Goal: Task Accomplishment & Management: Manage account settings

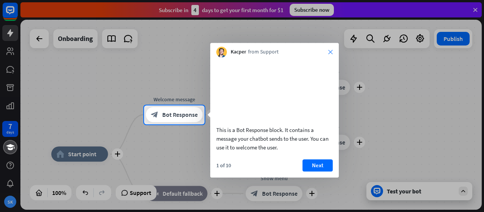
click at [330, 53] on icon "close" at bounding box center [330, 52] width 5 height 5
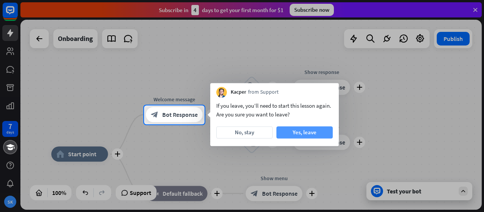
click at [291, 134] on button "Yes, leave" at bounding box center [305, 132] width 56 height 12
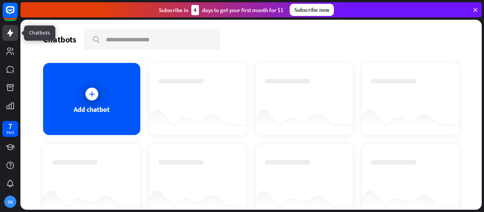
click at [7, 31] on icon at bounding box center [10, 32] width 9 height 9
click at [89, 93] on icon at bounding box center [92, 94] width 8 height 8
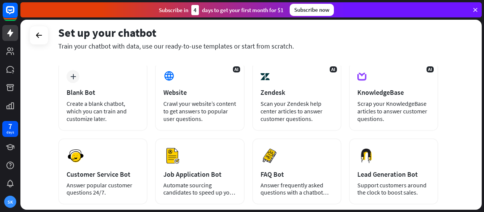
scroll to position [35, 0]
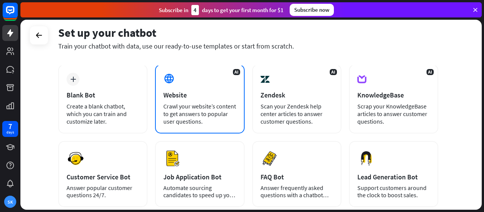
click at [182, 97] on div "Website" at bounding box center [199, 94] width 73 height 9
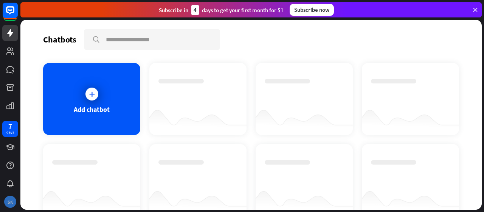
click at [8, 202] on div "SK" at bounding box center [10, 201] width 12 height 12
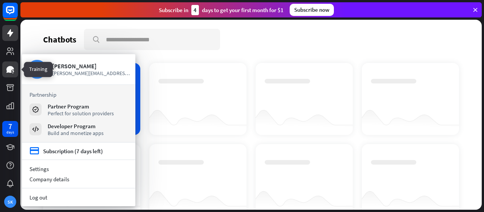
click at [9, 65] on icon at bounding box center [10, 69] width 9 height 9
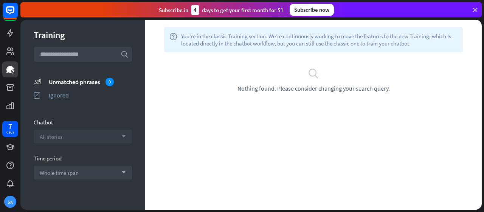
click at [121, 136] on div "All stories arrow_down" at bounding box center [83, 136] width 98 height 14
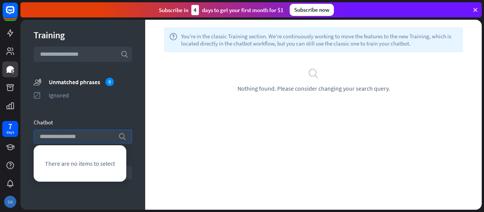
click at [8, 198] on div "SK" at bounding box center [10, 201] width 12 height 12
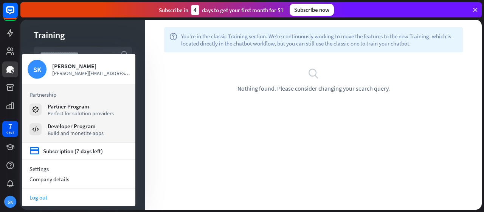
click at [48, 194] on link "Log out" at bounding box center [79, 197] width 114 height 10
